Goal: Information Seeking & Learning: Find specific fact

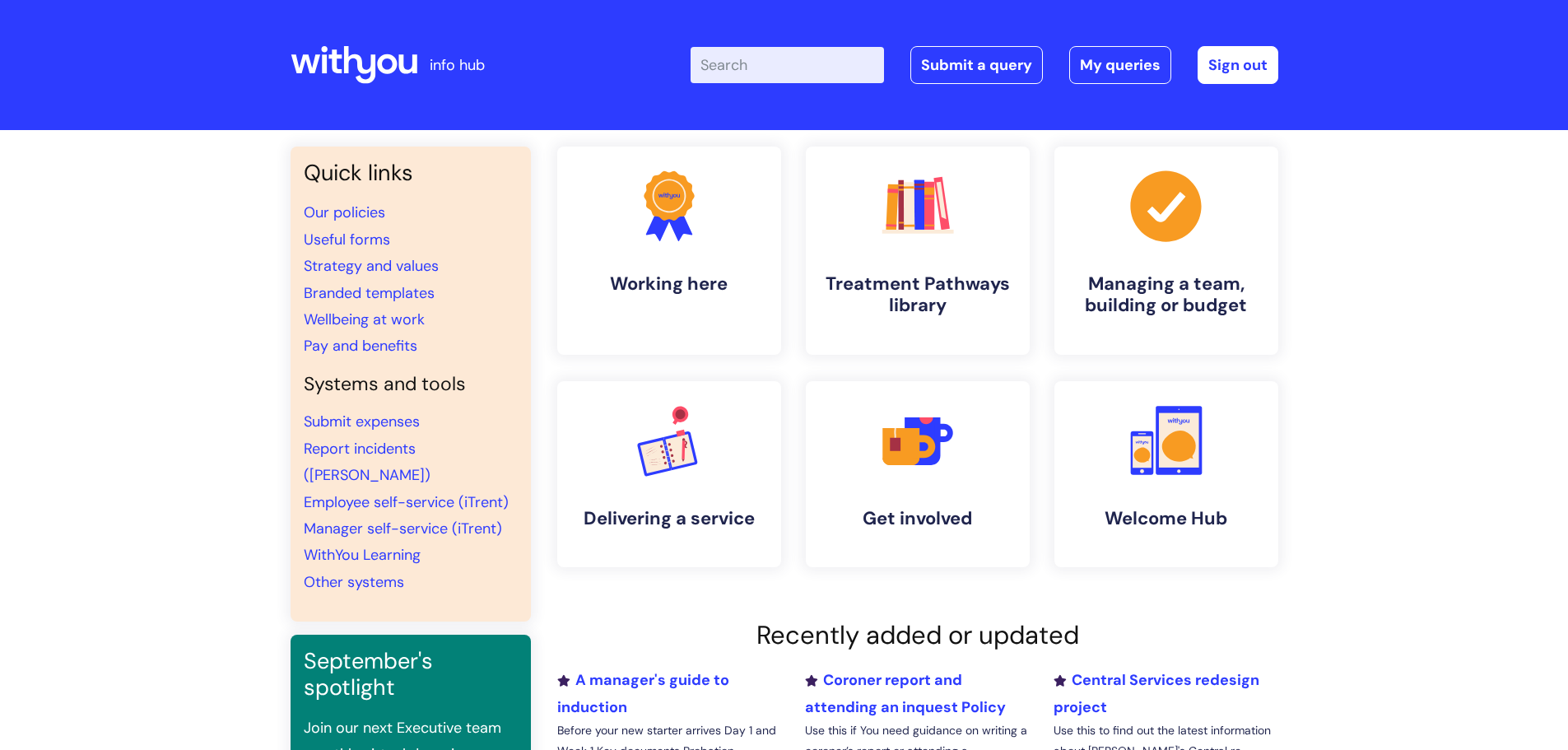
click at [819, 63] on input "Enter your search term here..." at bounding box center [787, 65] width 193 height 36
click at [794, 67] on input "Enter your search term here..." at bounding box center [787, 65] width 193 height 36
type input "student placements"
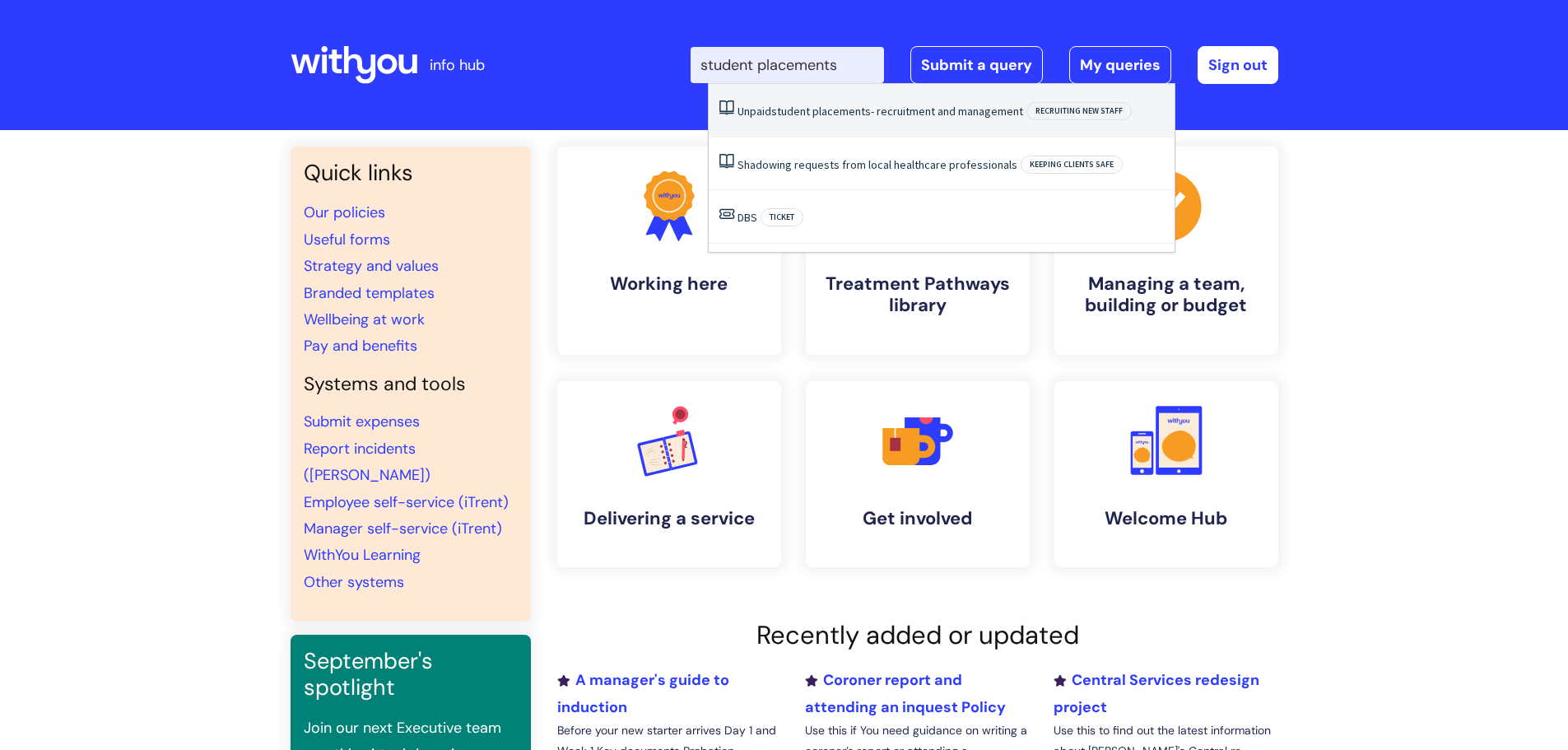
click at [944, 126] on li "Unpaid student placements - recruitment and management Recruiting new staff" at bounding box center [941, 110] width 466 height 54
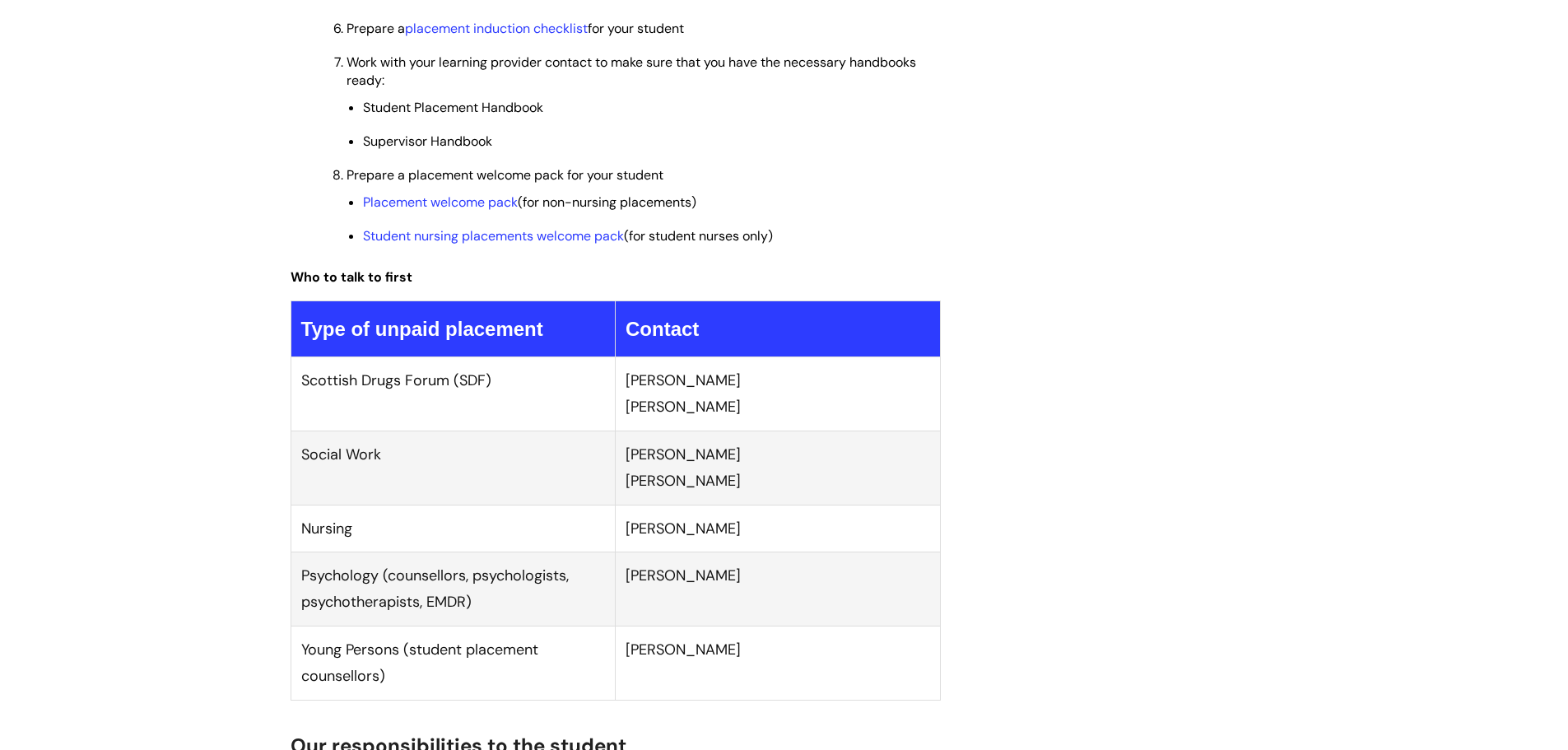
scroll to position [1647, 0]
